Goal: Information Seeking & Learning: Learn about a topic

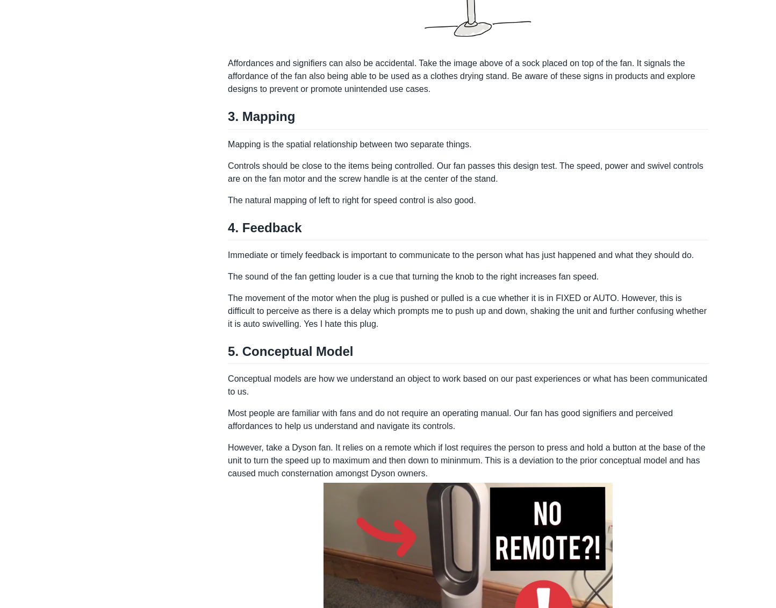
scroll to position [1665, 0]
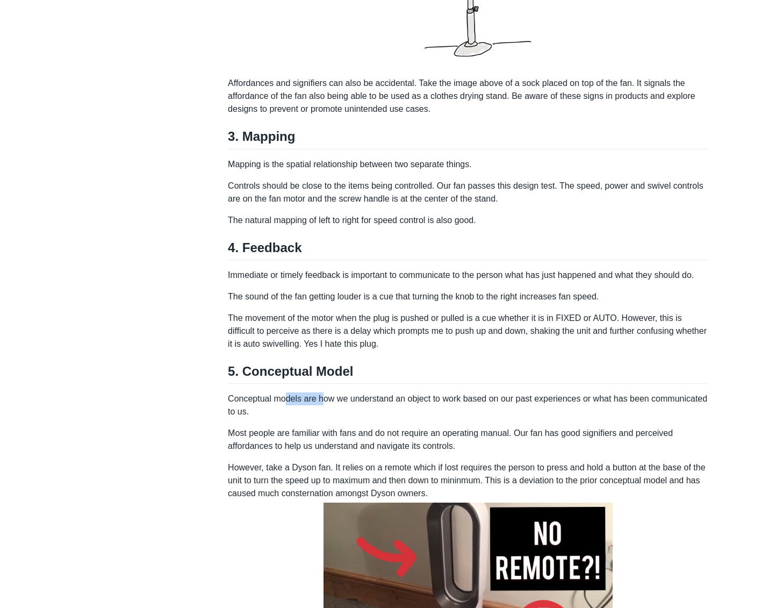
drag, startPoint x: 288, startPoint y: 402, endPoint x: 322, endPoint y: 405, distance: 34.0
click at [322, 404] on p "Conceptual models are how we understand an object to work based on our past exp…" at bounding box center [468, 405] width 480 height 26
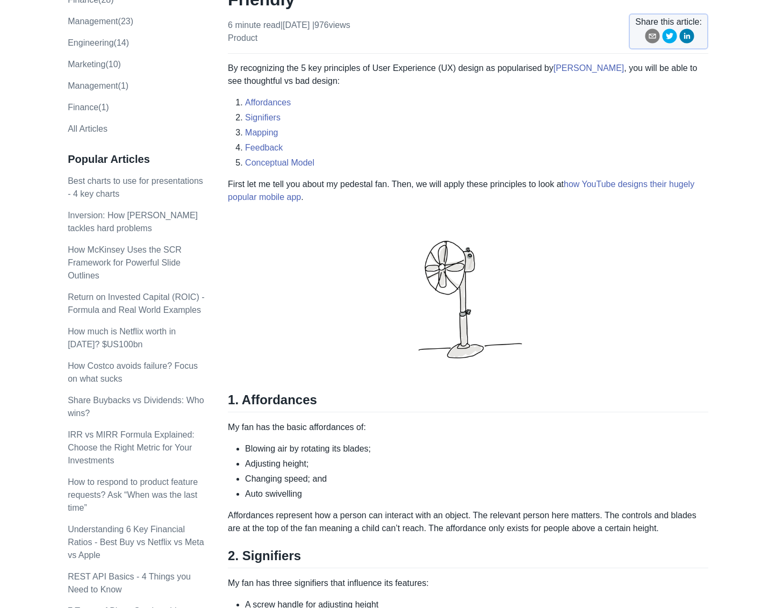
scroll to position [0, 0]
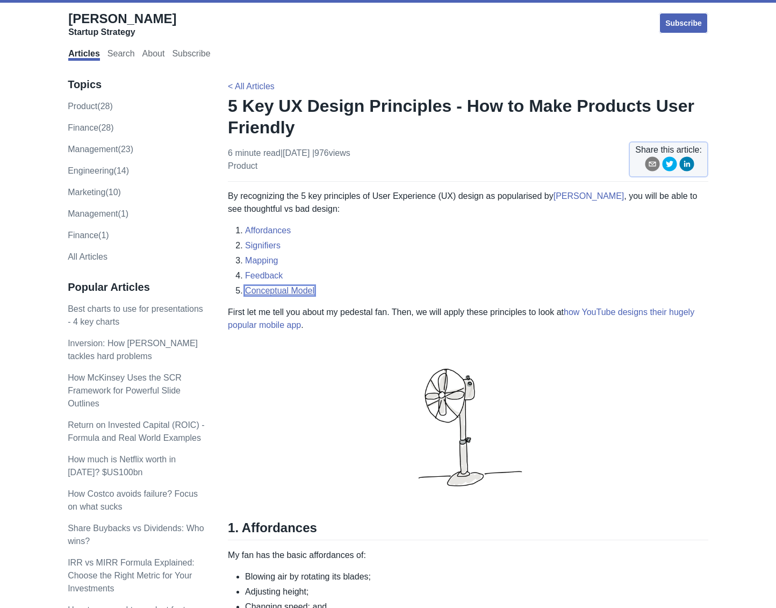
click at [281, 293] on link "Conceptual Model" at bounding box center [279, 290] width 69 height 9
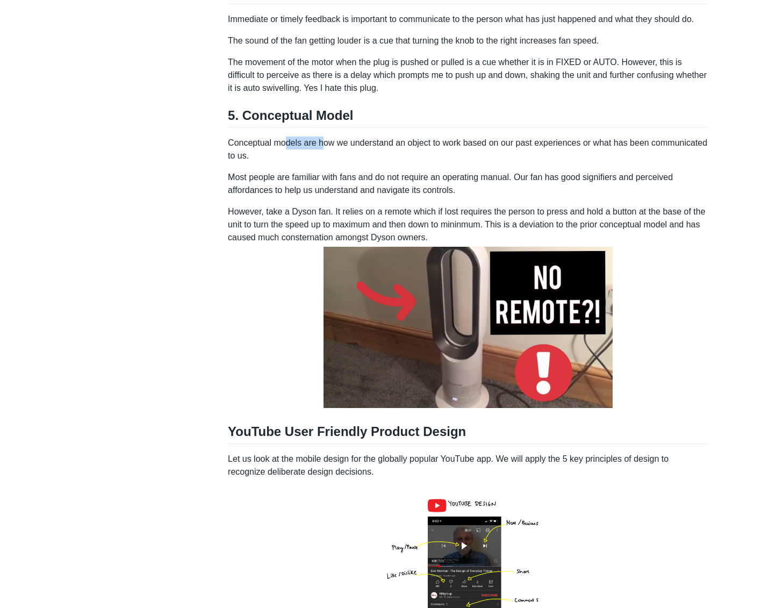
scroll to position [1920, 0]
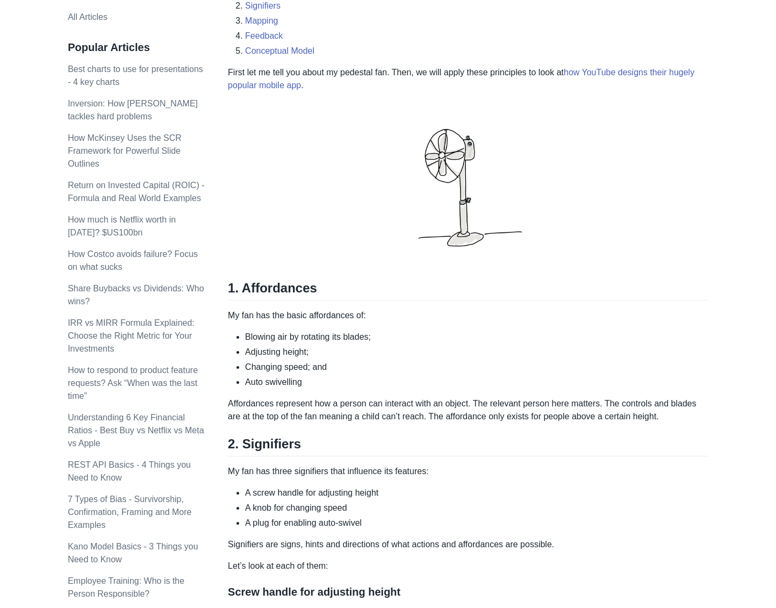
scroll to position [269, 0]
